Goal: Transaction & Acquisition: Purchase product/service

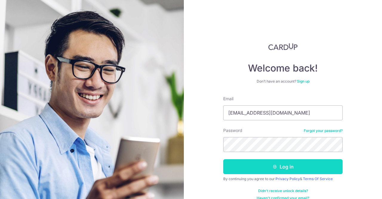
click at [241, 169] on button "Log in" at bounding box center [282, 166] width 119 height 15
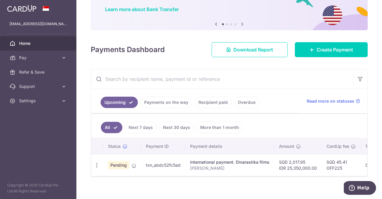
scroll to position [0, 149]
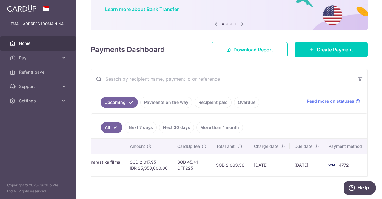
click at [349, 163] on td "4772" at bounding box center [346, 165] width 45 height 22
click at [110, 160] on div "International payment. Dinarastika films" at bounding box center [80, 162] width 79 height 6
click at [101, 161] on div "International payment. Dinarastika films" at bounding box center [80, 162] width 79 height 6
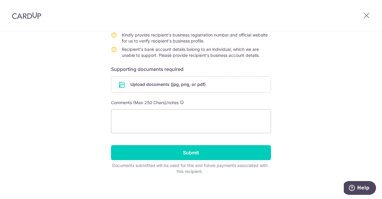
scroll to position [131, 0]
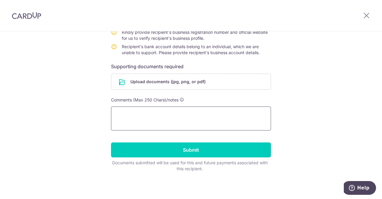
click at [214, 121] on textarea at bounding box center [191, 118] width 160 height 24
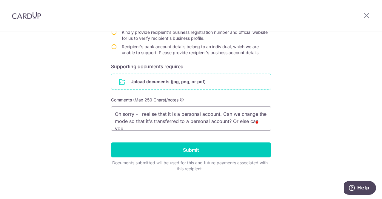
scroll to position [1, 0]
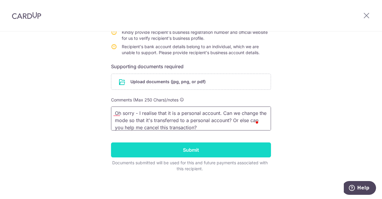
type textarea "Oh sorry - I realise that it is a personal account. Can we change the mode so t…"
click at [222, 144] on input "Submit" at bounding box center [191, 149] width 160 height 15
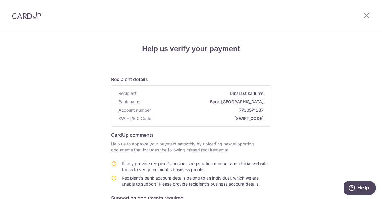
scroll to position [119, 0]
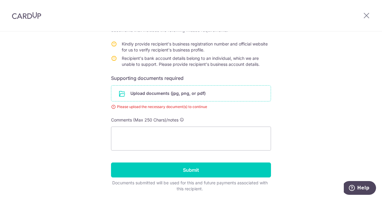
click at [236, 93] on input "file" at bounding box center [190, 93] width 159 height 16
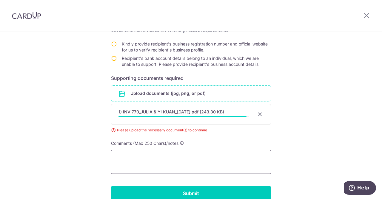
click at [175, 162] on textarea at bounding box center [191, 162] width 160 height 24
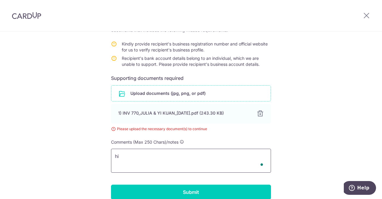
type textarea "h"
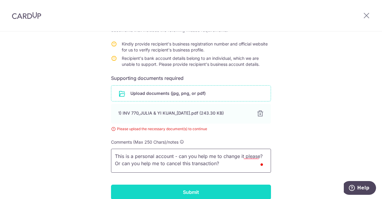
type textarea "This is a personal account - can you help me to change it please? Or can you he…"
click at [231, 192] on input "Submit" at bounding box center [191, 191] width 160 height 15
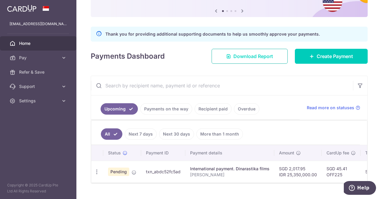
scroll to position [60, 0]
click at [26, 8] on img at bounding box center [21, 8] width 29 height 7
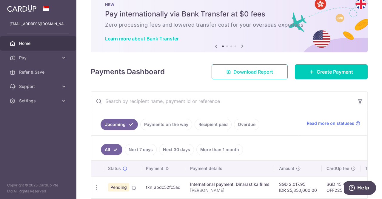
scroll to position [0, 0]
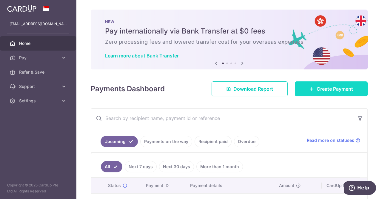
click at [333, 89] on span "Create Payment" at bounding box center [335, 88] width 36 height 7
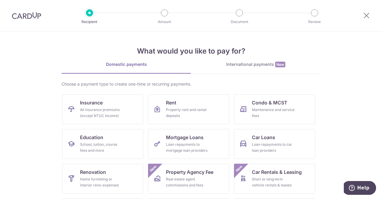
click at [247, 62] on div "International payments New" at bounding box center [256, 64] width 130 height 6
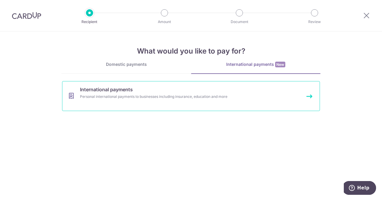
click at [233, 105] on link "International payments Personal international payments to businesses including …" at bounding box center [191, 96] width 258 height 30
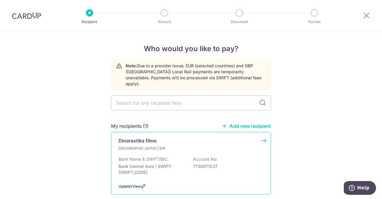
click at [132, 184] on span "Update/View" at bounding box center [130, 186] width 22 height 4
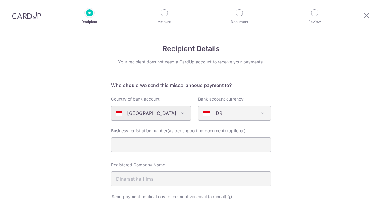
select select "22496"
